Goal: Information Seeking & Learning: Learn about a topic

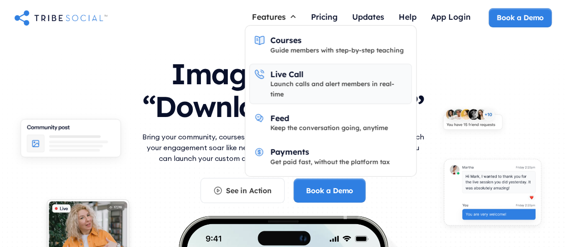
click at [344, 77] on div "Live Call Launch calls and alert members in real-time" at bounding box center [338, 84] width 137 height 30
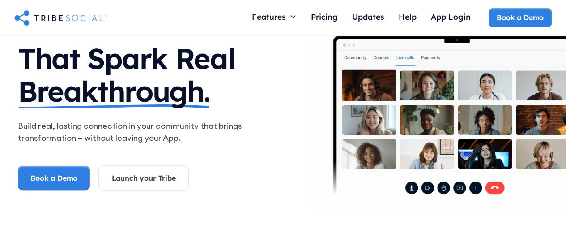
scroll to position [134, 0]
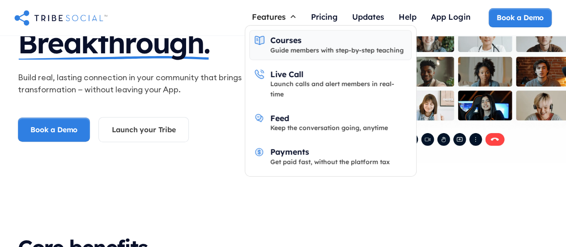
click at [295, 45] on div "Guide members with step-by-step teaching" at bounding box center [336, 50] width 133 height 10
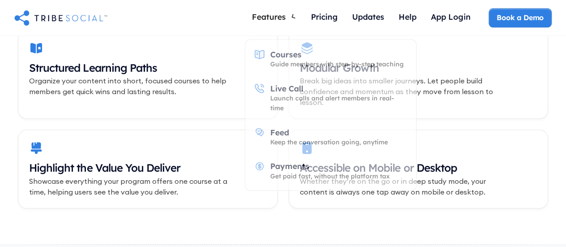
scroll to position [269, 0]
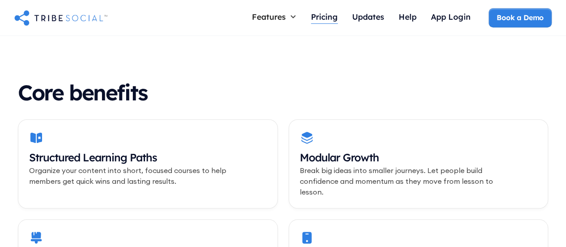
click at [319, 19] on div "Pricing" at bounding box center [324, 17] width 27 height 10
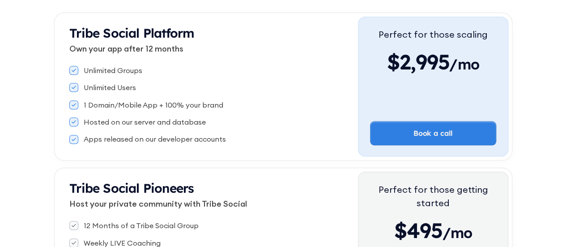
scroll to position [179, 0]
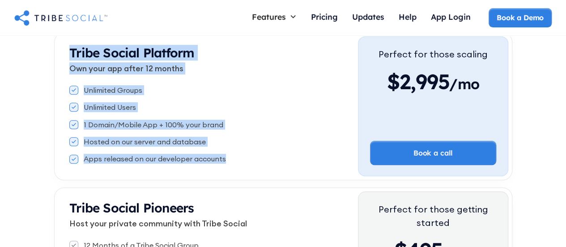
drag, startPoint x: 72, startPoint y: 47, endPoint x: 226, endPoint y: 155, distance: 187.8
click at [226, 155] on div "Tribe Social Platform Own your app after 12 months Unlimited Groups Unlimited U…" at bounding box center [208, 106] width 300 height 140
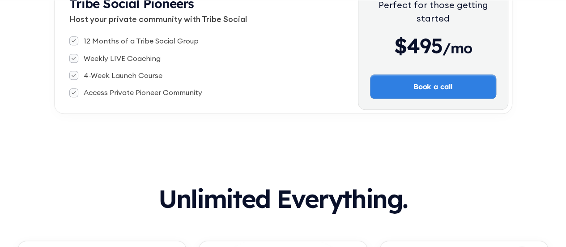
scroll to position [403, 0]
